Goal: Information Seeking & Learning: Learn about a topic

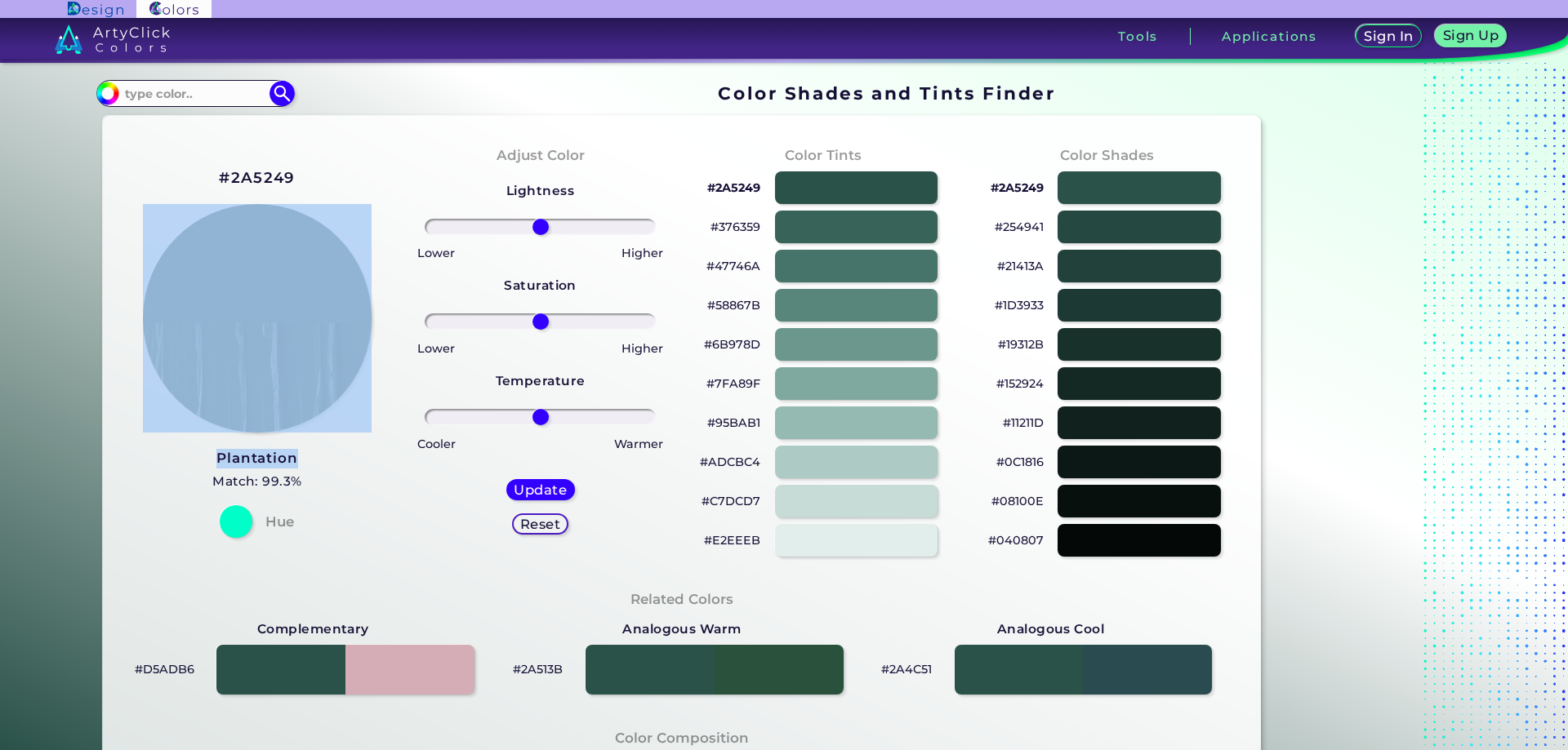
drag, startPoint x: 181, startPoint y: 447, endPoint x: 299, endPoint y: 466, distance: 119.5
click at [299, 466] on div "#2A5249 Plantation Match: 99.3% Hue" at bounding box center [258, 352] width 283 height 445
click at [276, 312] on img at bounding box center [257, 319] width 231 height 231
click at [291, 458] on h3 "Plantation" at bounding box center [257, 459] width 89 height 19
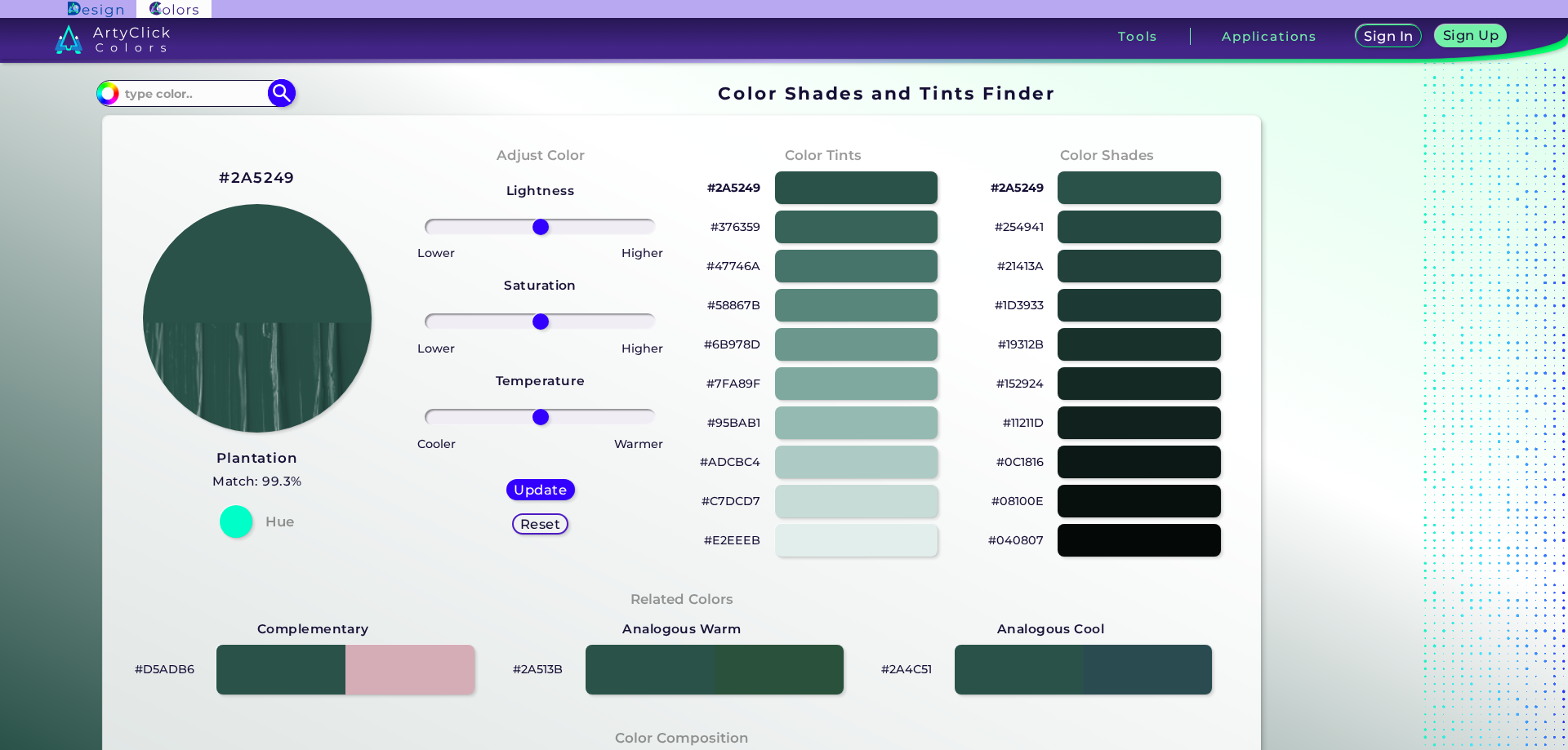
click at [209, 90] on input at bounding box center [195, 93] width 151 height 22
paste input "#f2ed49"
type input "#f2ed49"
click at [276, 94] on img at bounding box center [282, 93] width 28 height 28
type input "#f2ed49"
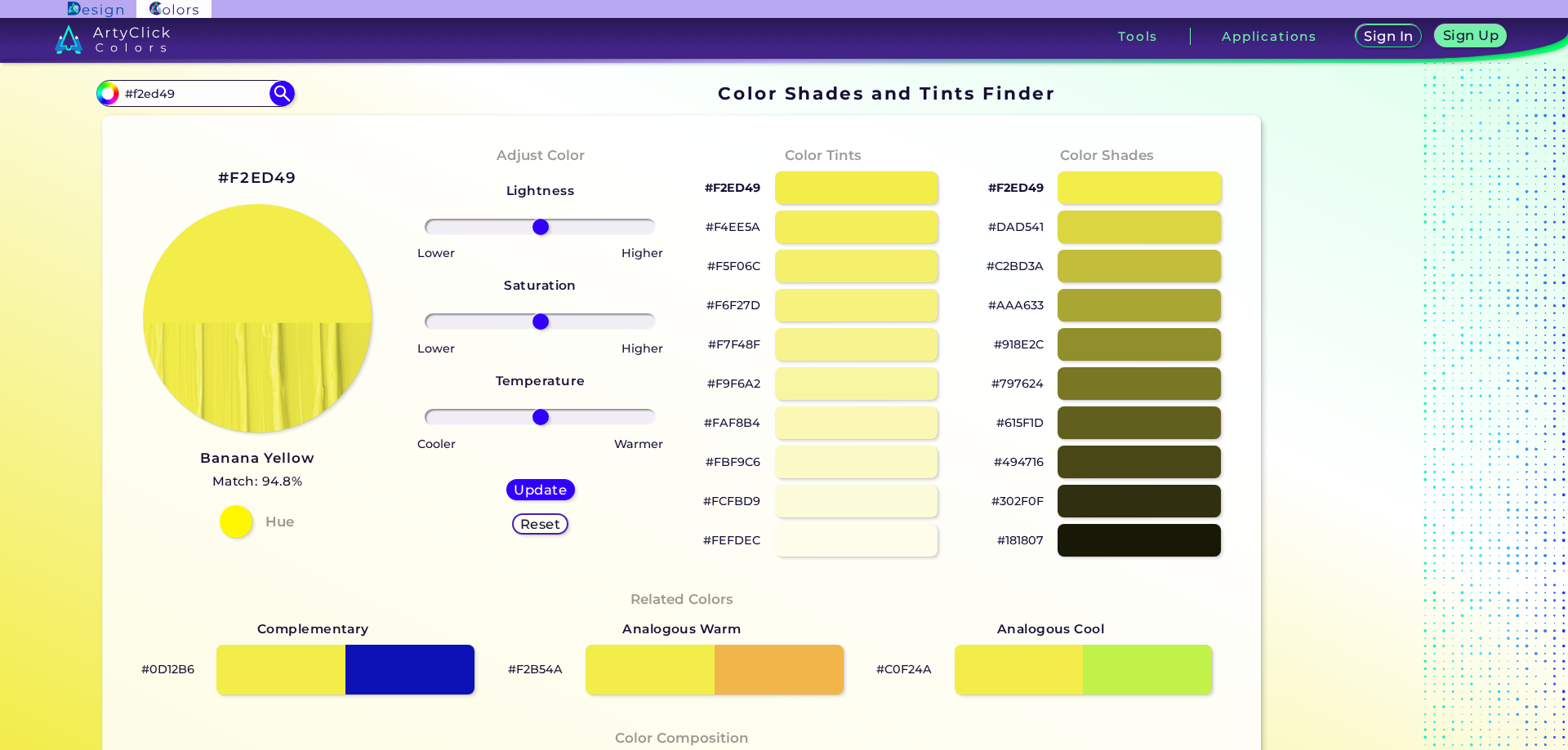
drag, startPoint x: 330, startPoint y: 460, endPoint x: 182, endPoint y: 468, distance: 148.2
click at [182, 468] on div "#F2ED49 Banana Yellow Match: 94.8% Hue" at bounding box center [258, 352] width 283 height 445
click at [325, 458] on div "#F2ED49 Banana Yellow Match: 94.8% Hue" at bounding box center [258, 352] width 283 height 445
drag, startPoint x: 325, startPoint y: 458, endPoint x: 192, endPoint y: 455, distance: 133.0
click at [192, 455] on div "#F2ED49 Banana Yellow Match: 94.8% Hue" at bounding box center [258, 352] width 283 height 445
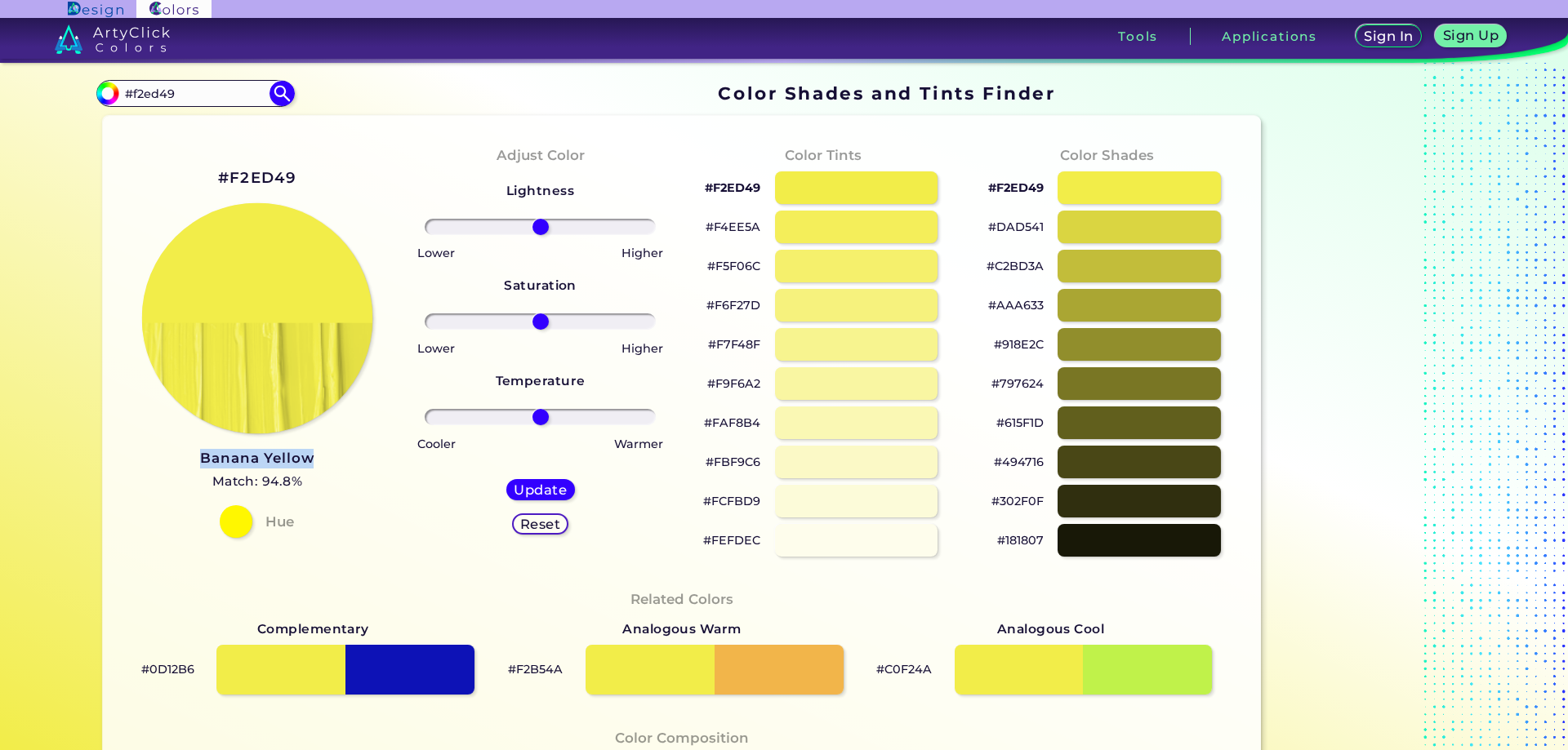
copy h3 "Banana Yellow"
drag, startPoint x: 191, startPoint y: 89, endPoint x: 0, endPoint y: 125, distance: 194.4
click at [0, 125] on section "Color Shades Finder #f2ed49 #f2ed49 Acadia ◉ Acid Green ◉ Aero Blue ◉ Alabaster…" at bounding box center [784, 406] width 1568 height 687
paste input "1c1c1c"
type input "#1c1c1c"
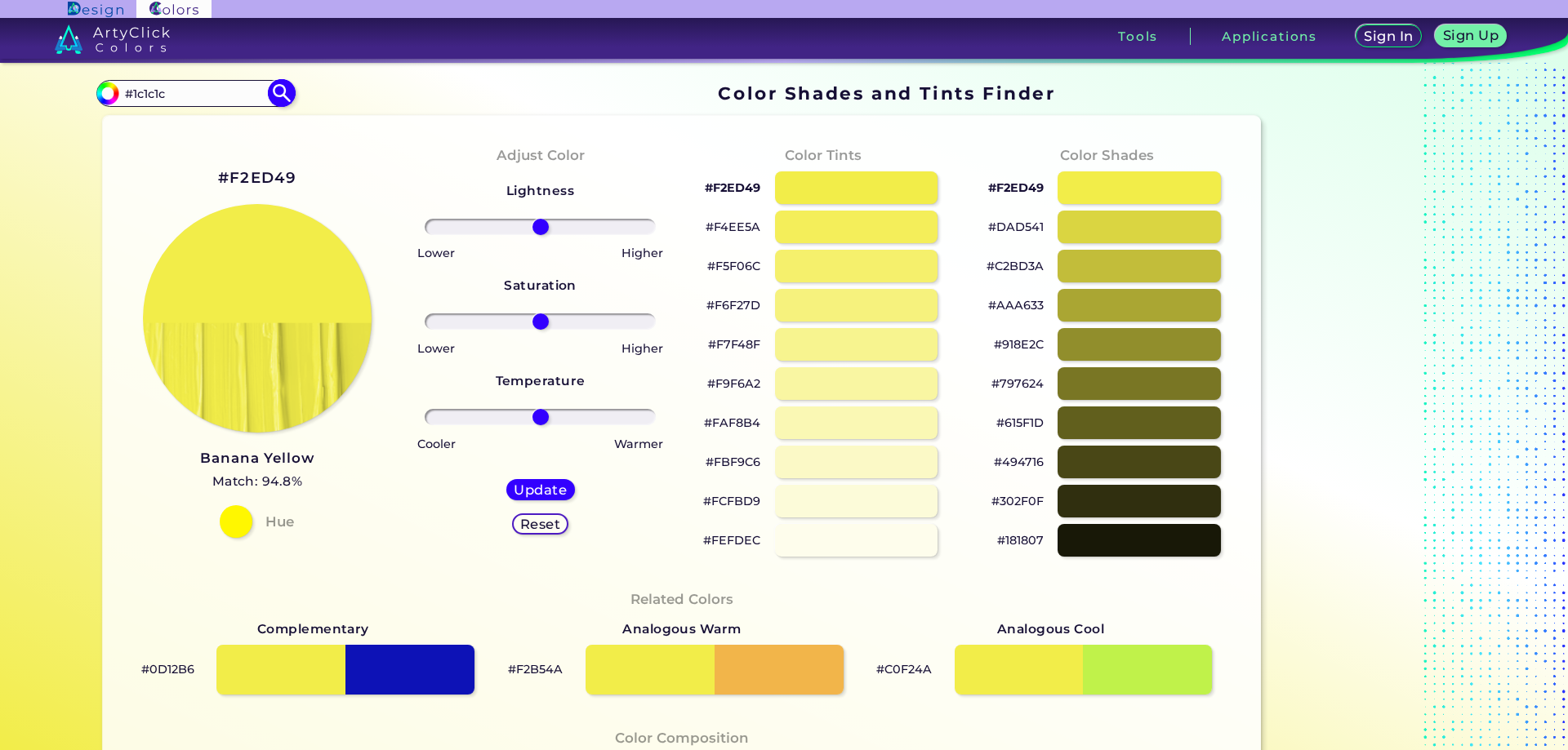
click at [288, 89] on img at bounding box center [282, 93] width 28 height 28
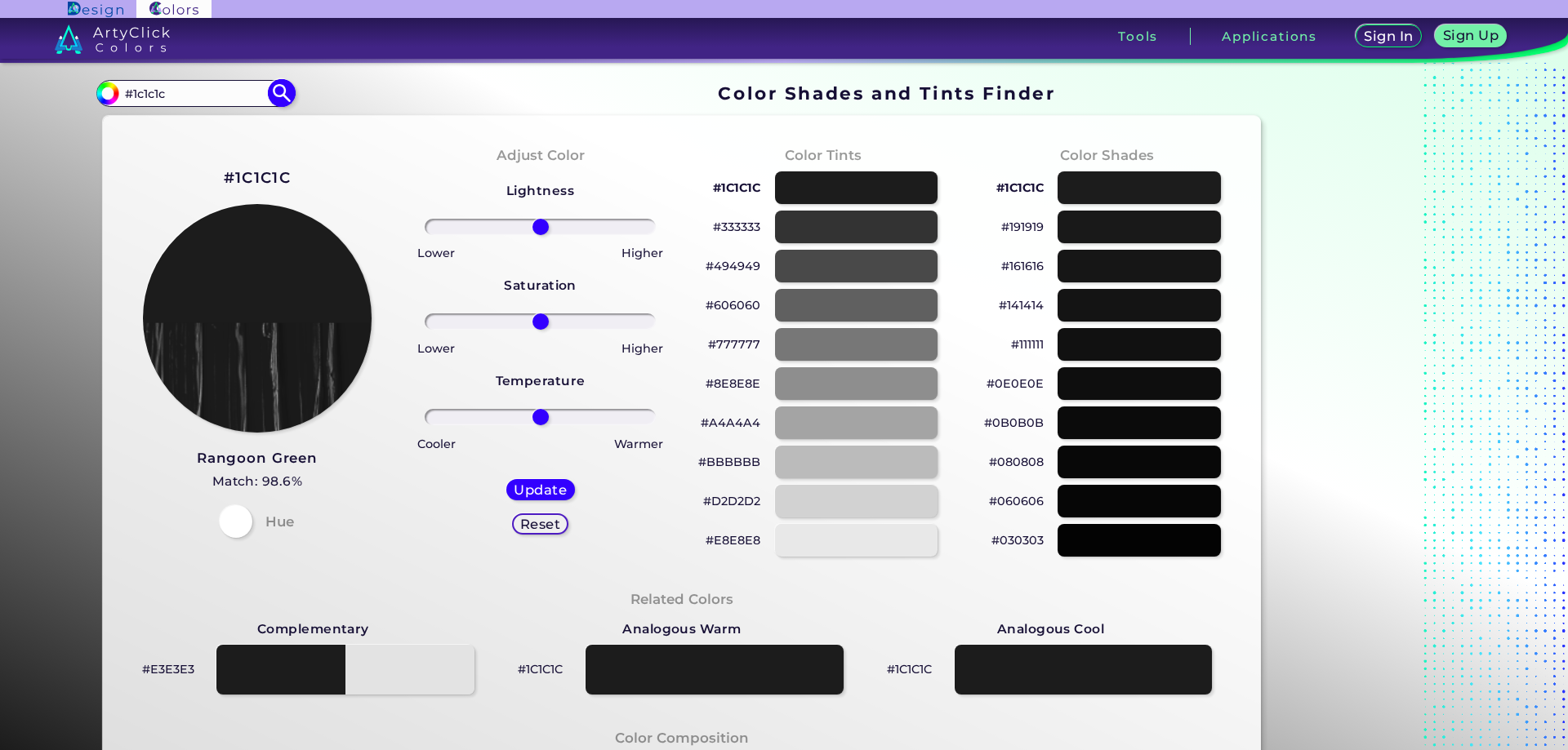
type input "#1c1c1c"
drag, startPoint x: 326, startPoint y: 456, endPoint x: 196, endPoint y: 459, distance: 130.0
click at [196, 459] on div "#1C1C1C Rangoon Green Match: 98.6% Hue" at bounding box center [258, 352] width 283 height 445
copy h3 "Rangoon Green"
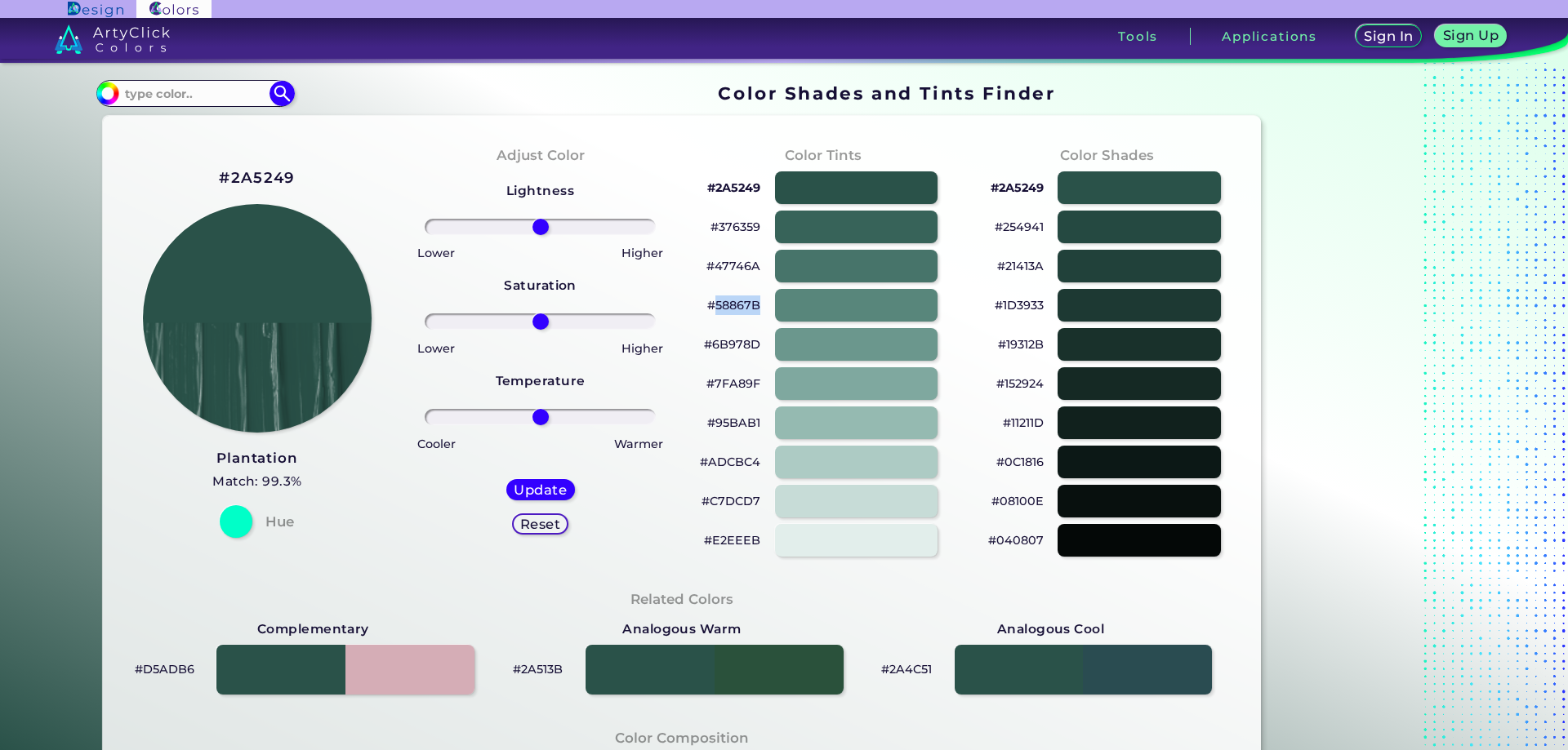
drag, startPoint x: 714, startPoint y: 305, endPoint x: 756, endPoint y: 305, distance: 42.0
click at [756, 305] on p "#58867B" at bounding box center [734, 305] width 53 height 19
copy p "58867B"
drag, startPoint x: 710, startPoint y: 344, endPoint x: 753, endPoint y: 344, distance: 43.0
click at [753, 344] on p "#6B978D" at bounding box center [733, 344] width 57 height 19
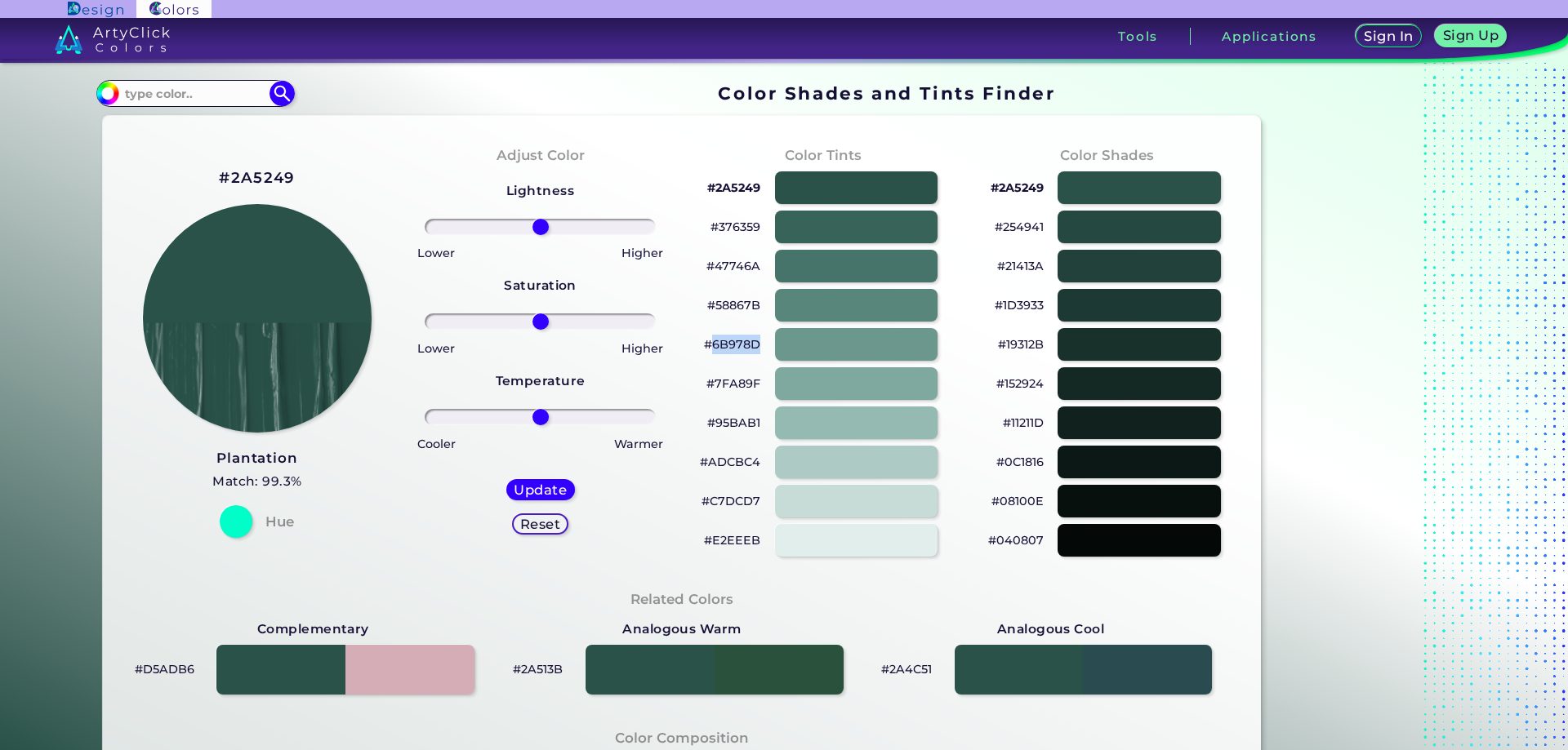
copy p "6B978D"
drag, startPoint x: 710, startPoint y: 383, endPoint x: 758, endPoint y: 383, distance: 48.0
click at [758, 383] on div "#7FA89F" at bounding box center [824, 383] width 257 height 39
click at [735, 386] on p "#7FA89F" at bounding box center [734, 383] width 54 height 19
copy p "7FA89F"
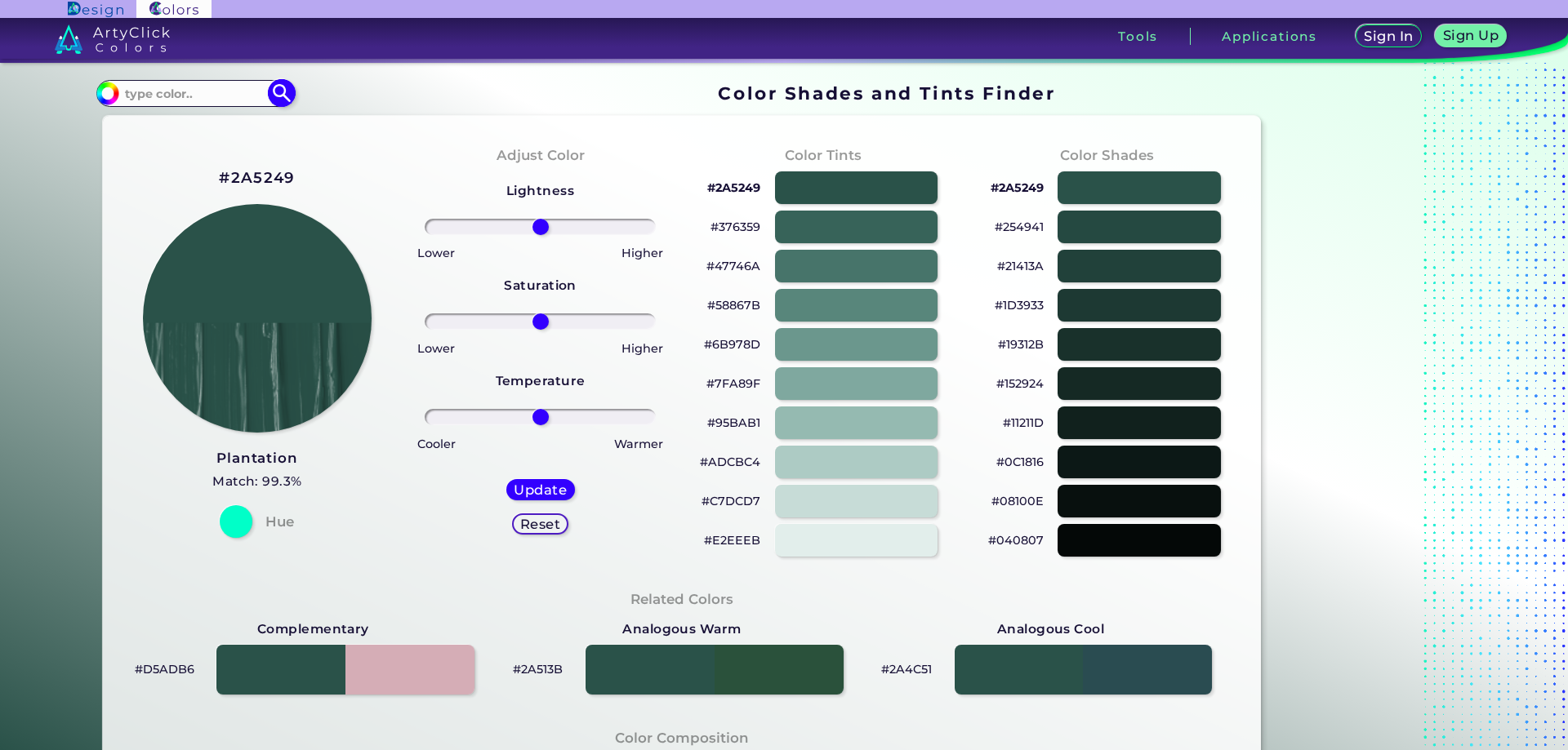
click at [198, 89] on input at bounding box center [195, 93] width 151 height 22
paste input "#f2ed49"
type input "#f2ed49"
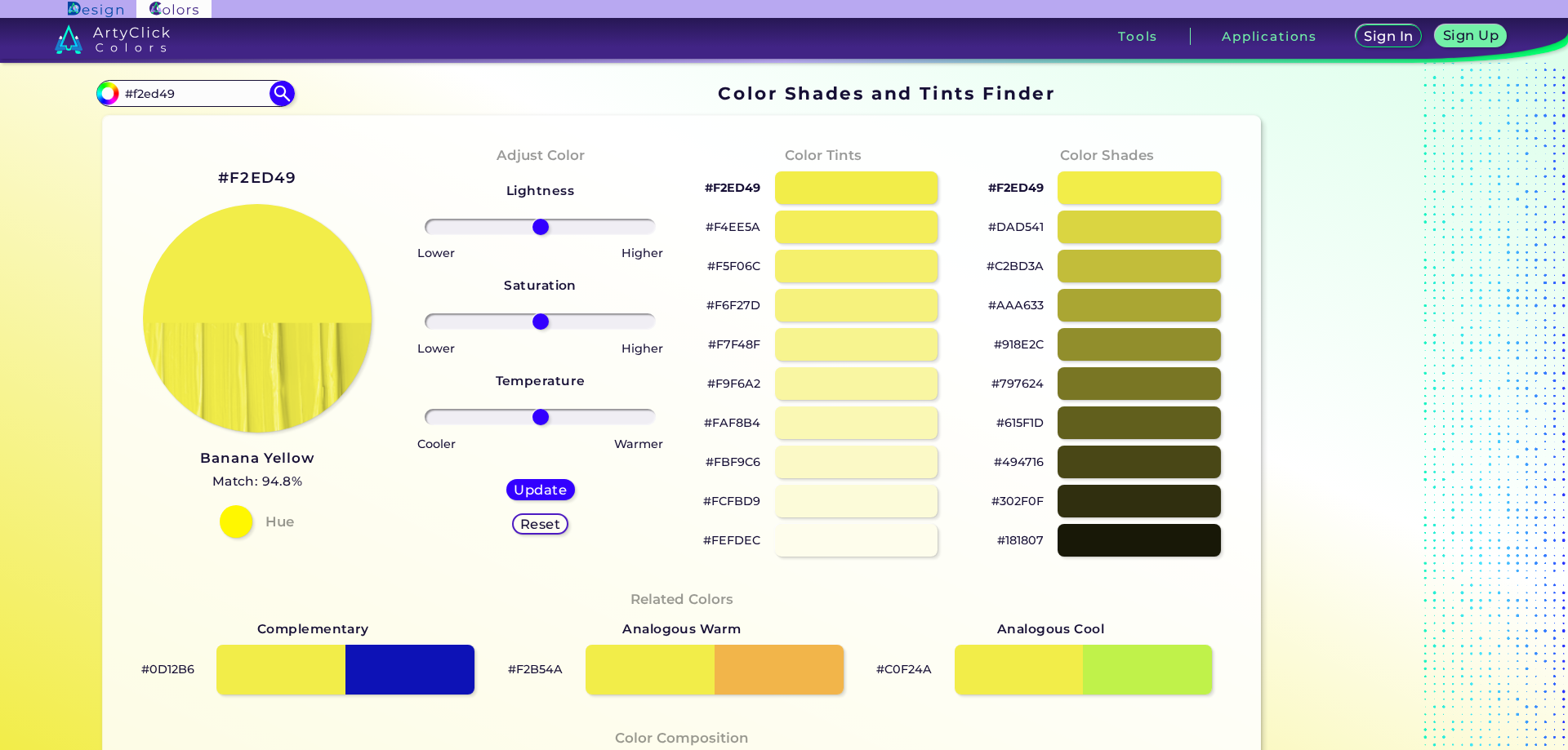
click at [1008, 225] on p "#DAD541" at bounding box center [1016, 227] width 56 height 19
click at [1008, 225] on p "#DAD541 copied" at bounding box center [1016, 227] width 56 height 19
copy p "DAD541 copied"
click at [720, 228] on p "#F4EE5A" at bounding box center [734, 227] width 55 height 19
drag, startPoint x: 710, startPoint y: 228, endPoint x: 758, endPoint y: 229, distance: 48.0
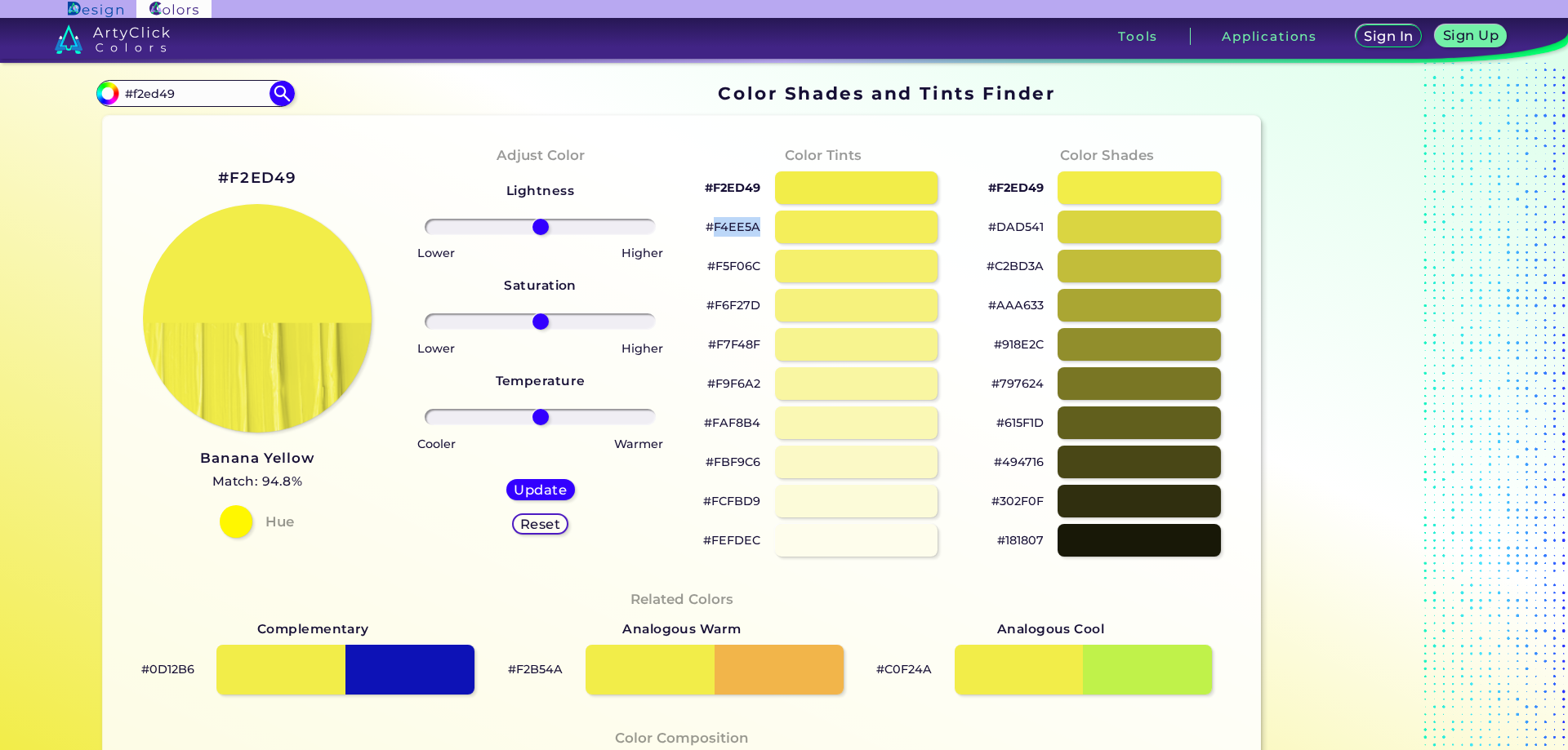
click at [758, 229] on div "#F4EE5A" at bounding box center [824, 227] width 257 height 39
copy p "F4EE5A"
drag, startPoint x: 992, startPoint y: 225, endPoint x: 1040, endPoint y: 231, distance: 48.4
click at [1040, 231] on div "#DAD541" at bounding box center [1107, 227] width 257 height 39
copy p "DAD541"
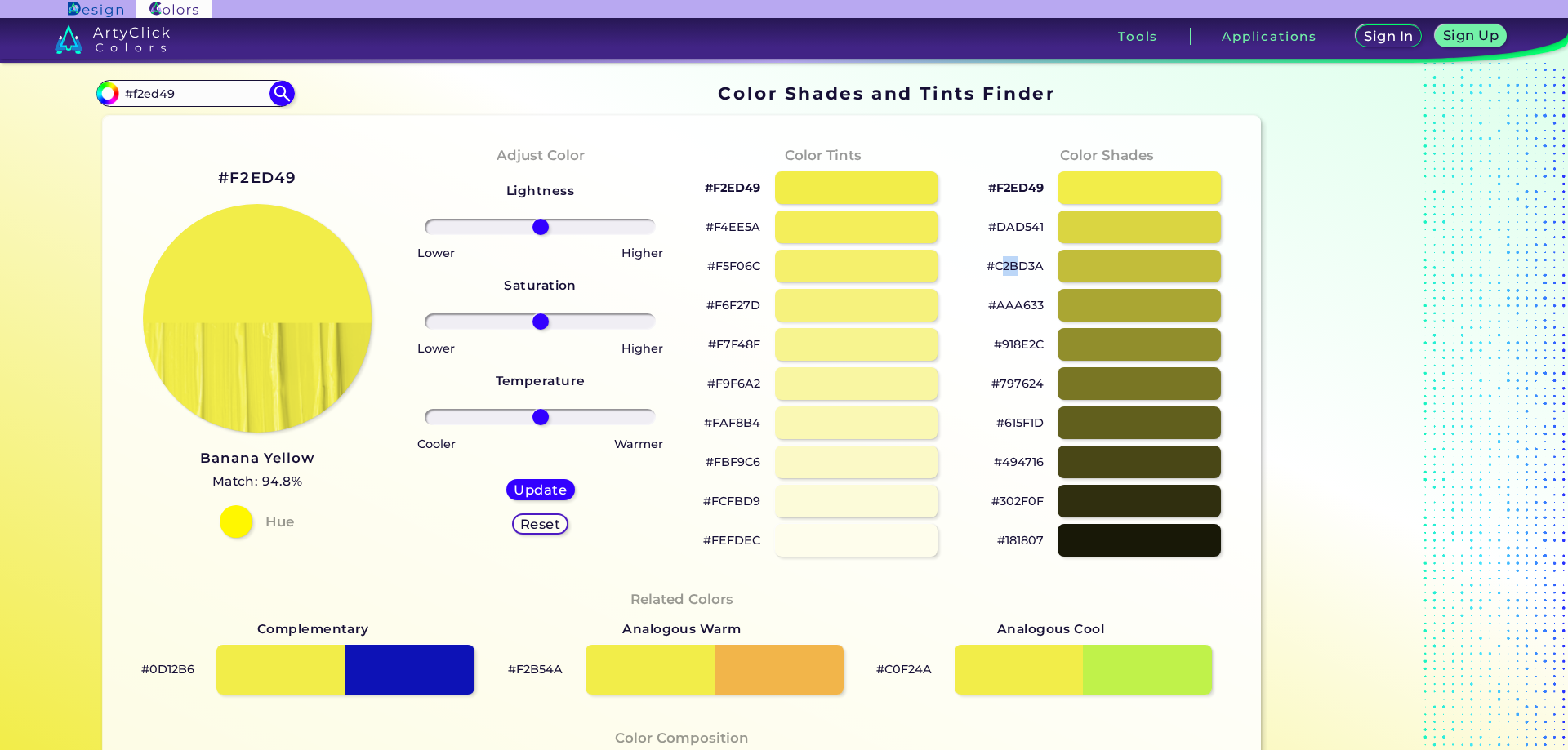
drag, startPoint x: 995, startPoint y: 267, endPoint x: 1016, endPoint y: 265, distance: 21.1
click at [1016, 265] on p "#C2BD3A" at bounding box center [1015, 267] width 58 height 19
copy p "2B"
drag, startPoint x: 991, startPoint y: 264, endPoint x: 1045, endPoint y: 267, distance: 54.1
click at [1045, 267] on div "#C2BD3A" at bounding box center [1107, 266] width 257 height 39
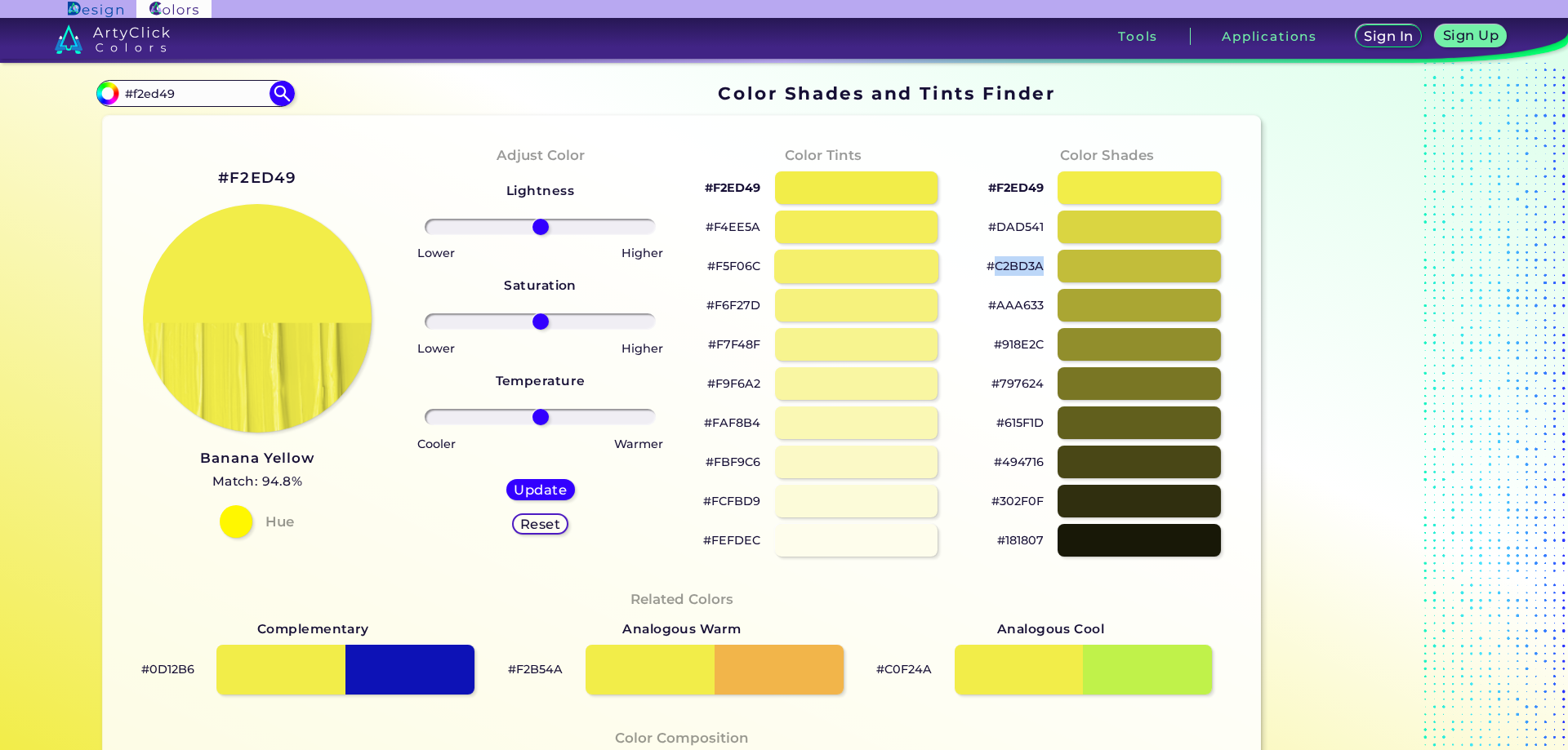
copy p "C2BD3A"
drag, startPoint x: 993, startPoint y: 305, endPoint x: 1044, endPoint y: 305, distance: 51.0
click at [1044, 305] on div "#AAA633" at bounding box center [1107, 305] width 257 height 39
copy p "AAA633"
drag, startPoint x: 998, startPoint y: 343, endPoint x: 1053, endPoint y: 351, distance: 55.6
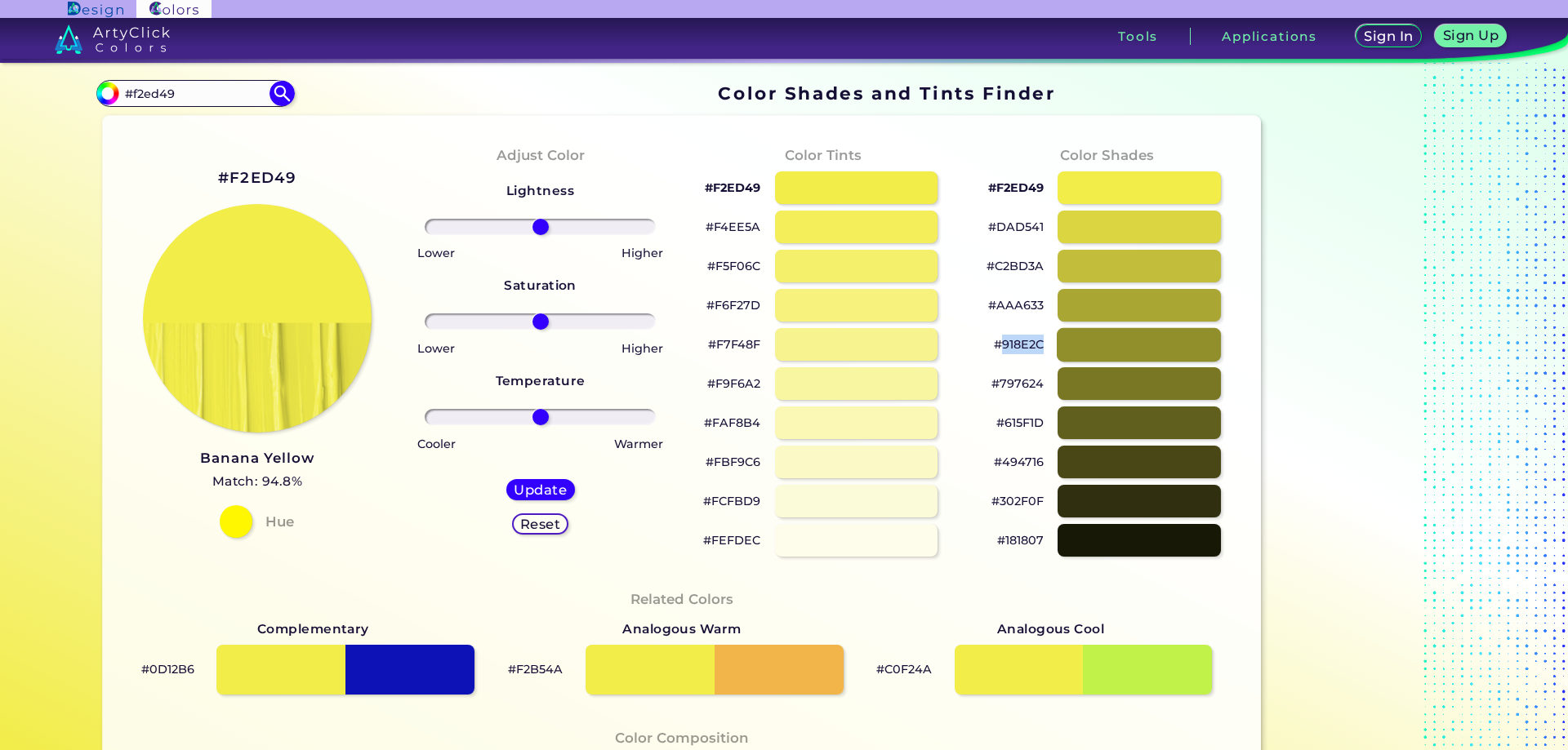
click at [1053, 351] on div "#918E2C" at bounding box center [1107, 344] width 257 height 39
copy div "918E2C"
click at [1005, 340] on p "#918E2C" at bounding box center [1019, 344] width 50 height 19
click at [999, 383] on p "#797624" at bounding box center [1017, 383] width 52 height 19
drag, startPoint x: 999, startPoint y: 383, endPoint x: 1021, endPoint y: 383, distance: 22.0
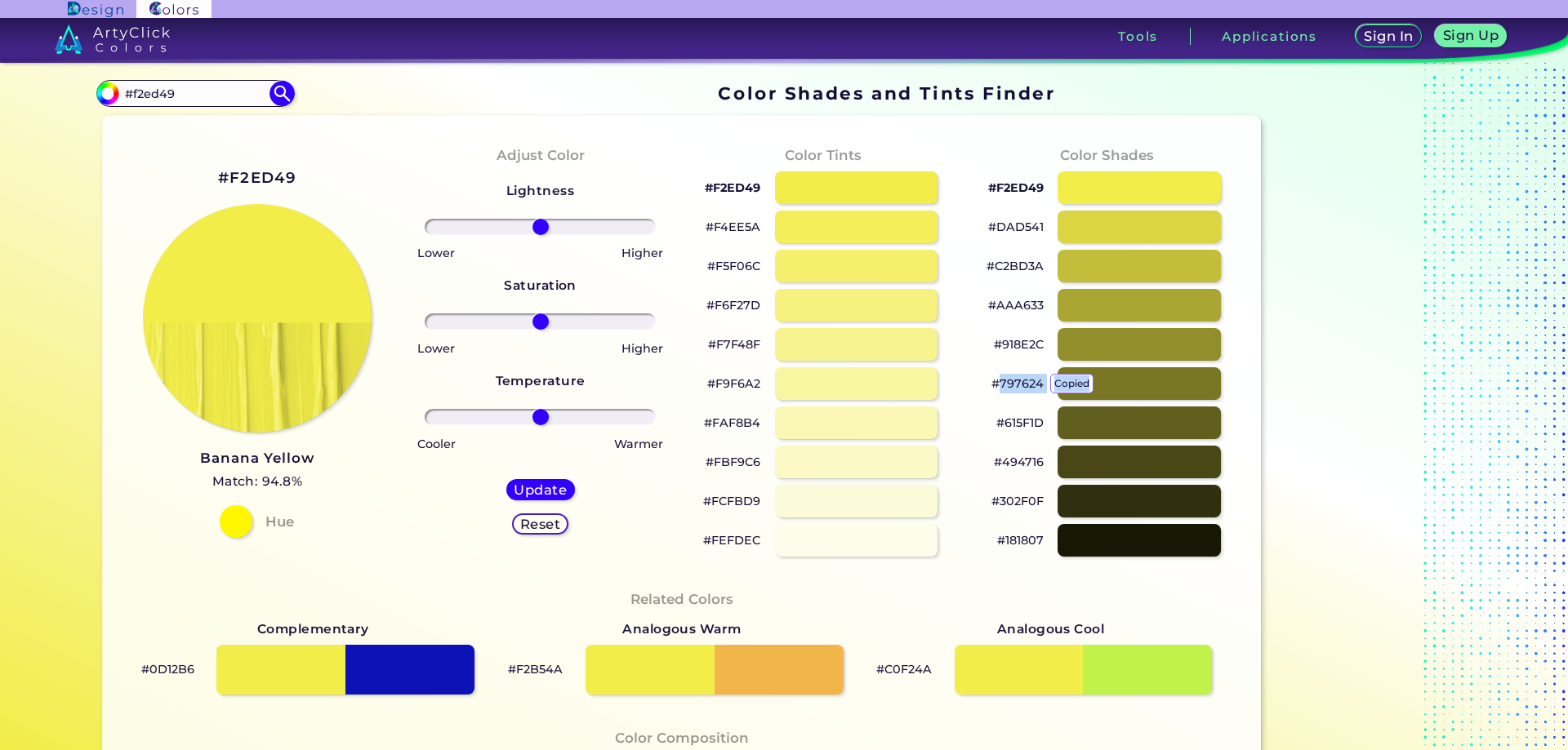
click at [1021, 383] on p "#797624 copied" at bounding box center [1017, 383] width 52 height 19
drag, startPoint x: 997, startPoint y: 383, endPoint x: 1051, endPoint y: 383, distance: 54.0
click at [1051, 383] on div "#797624" at bounding box center [1107, 383] width 257 height 39
drag, startPoint x: 989, startPoint y: 383, endPoint x: 1060, endPoint y: 383, distance: 71.0
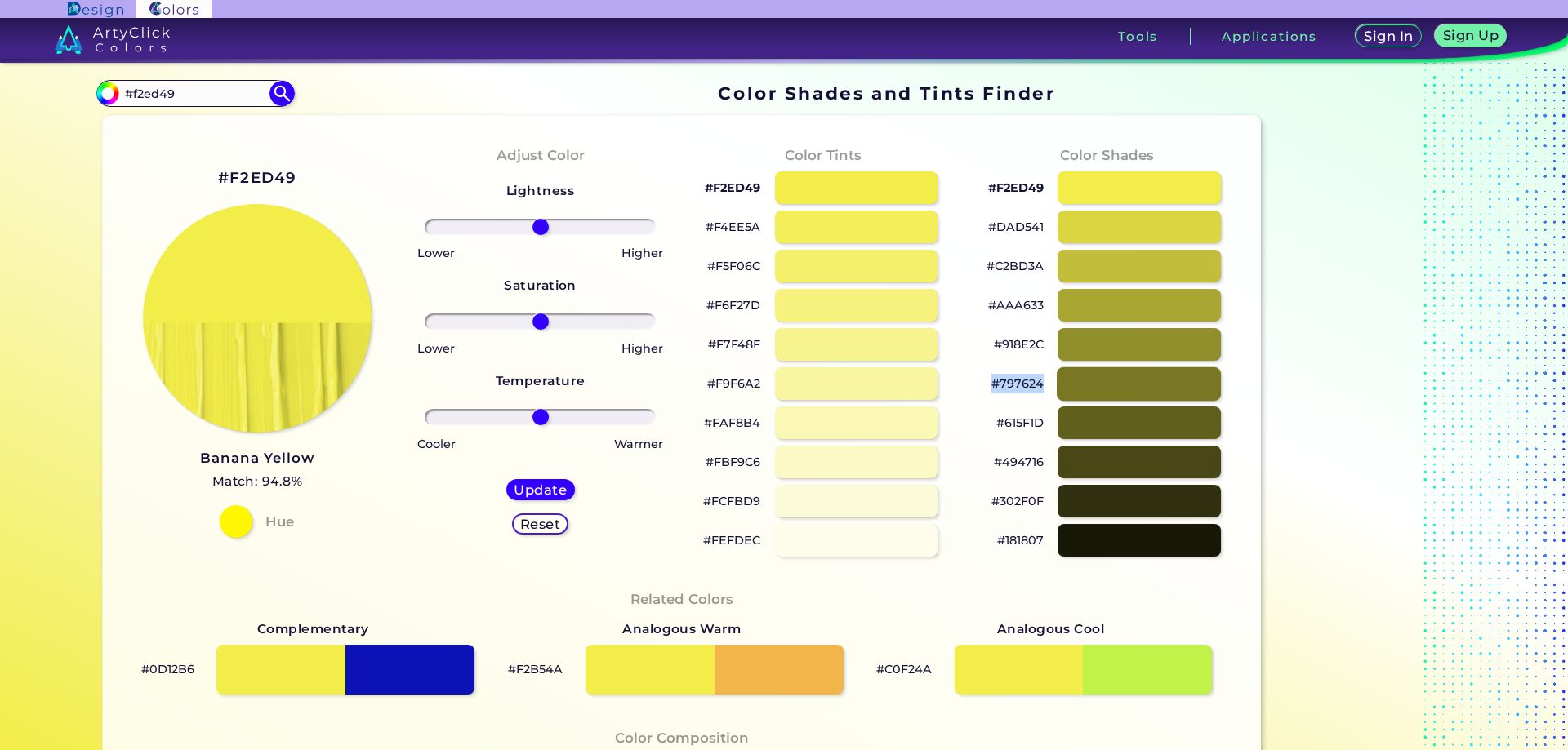
click at [1060, 383] on div "#797624" at bounding box center [1107, 383] width 257 height 39
click at [949, 273] on div "Color Tints #F2ED49 #F4EE5A #F5F06C #F6F27D #F7F48F #F9F6A2 #FAF8B4 #FBF9C6 #FC…" at bounding box center [824, 352] width 283 height 445
drag, startPoint x: 207, startPoint y: 89, endPoint x: 77, endPoint y: 93, distance: 130.1
click at [77, 93] on div "Color Shades Finder #f2ed49 #f2ed49 Acadia ◉ Acid Green ◉ Aero Blue ◉ Alabaster…" at bounding box center [784, 665] width 1471 height 1205
paste input "1c1c1c"
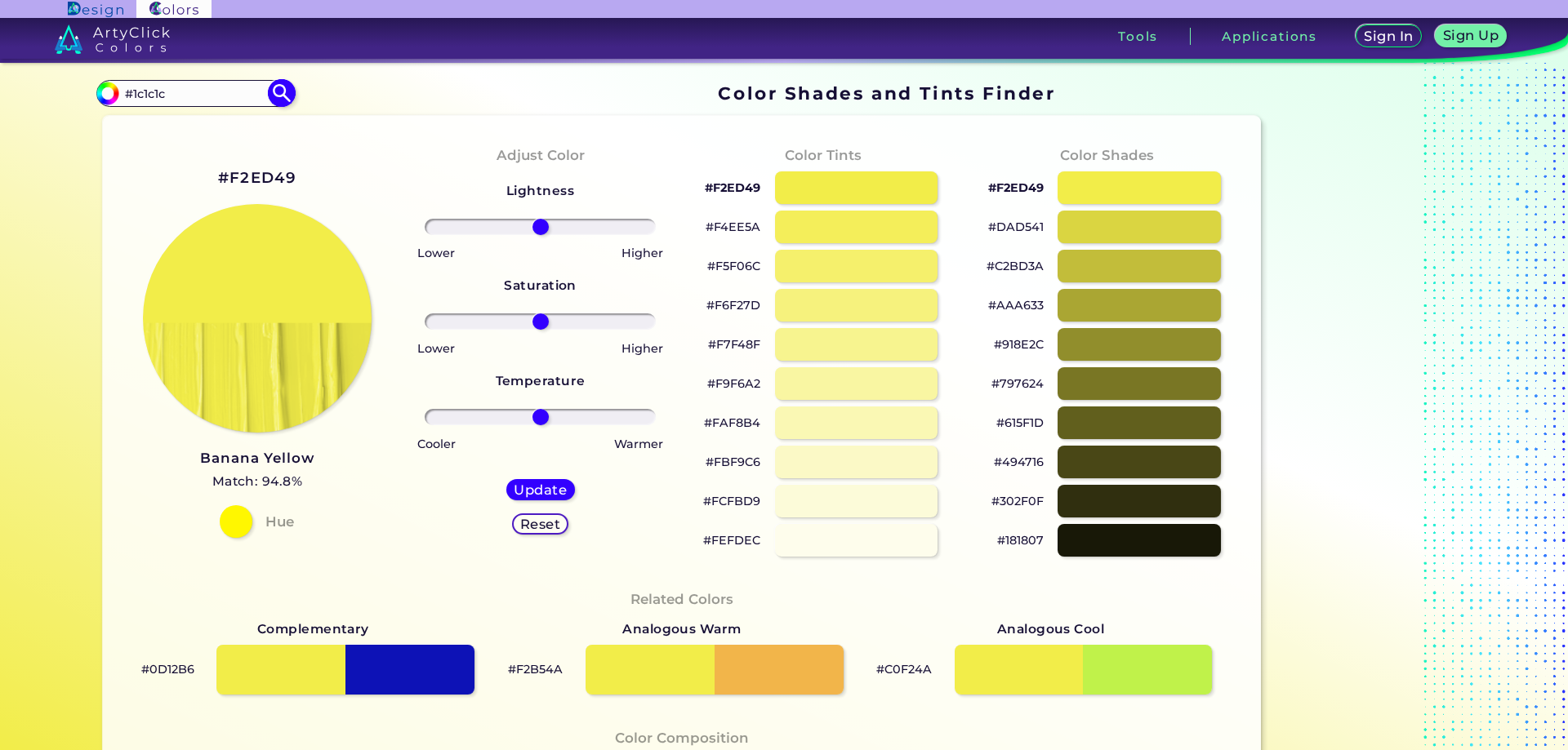
type input "#1c1c1c"
click at [282, 95] on img at bounding box center [282, 93] width 28 height 28
type input "#1c1c1c"
